Goal: Transaction & Acquisition: Purchase product/service

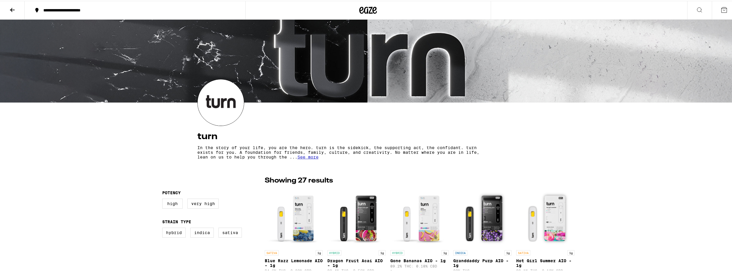
click at [9, 13] on button at bounding box center [12, 9] width 25 height 18
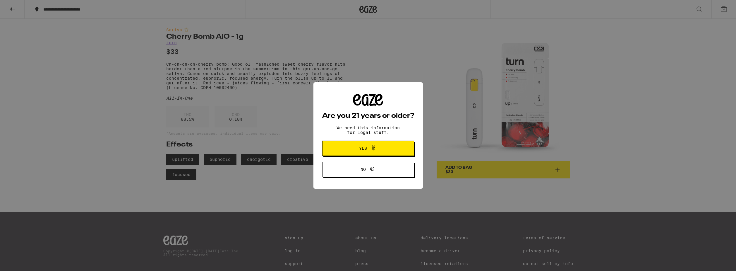
click at [397, 152] on button "Yes" at bounding box center [368, 147] width 92 height 15
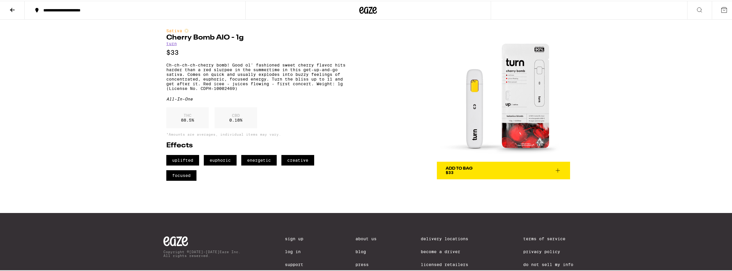
click at [171, 43] on link "turn" at bounding box center [171, 42] width 11 height 5
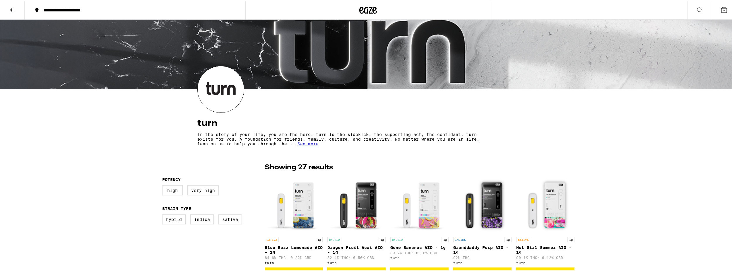
scroll to position [29, 0]
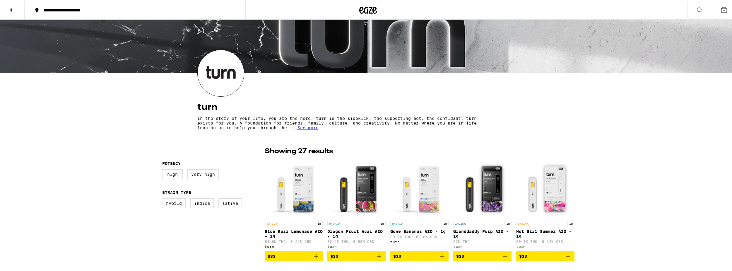
click at [311, 127] on span "See more" at bounding box center [307, 126] width 21 height 5
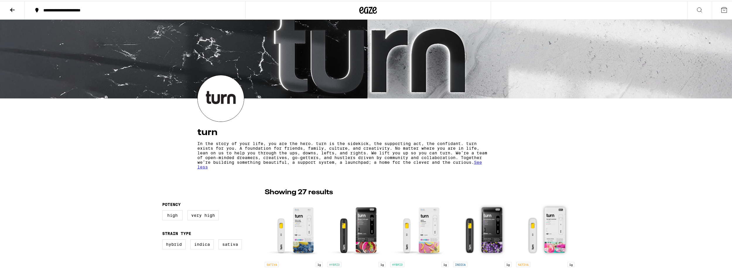
scroll to position [0, 0]
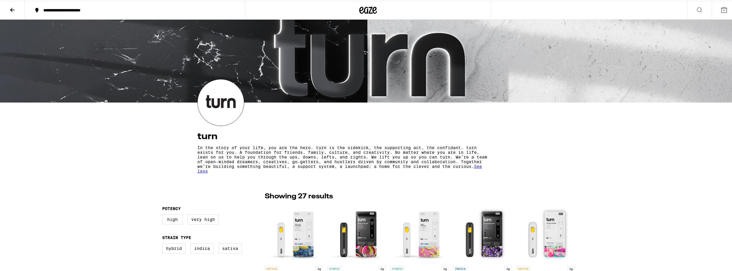
click at [10, 8] on icon at bounding box center [12, 9] width 7 height 7
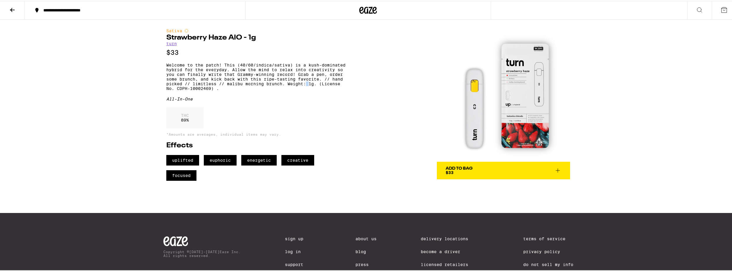
click at [306, 87] on p "Welcome to the patch! This (40/60/indica/sativa) is a kush-dominated hybrid for…" at bounding box center [257, 76] width 182 height 28
